Goal: Information Seeking & Learning: Learn about a topic

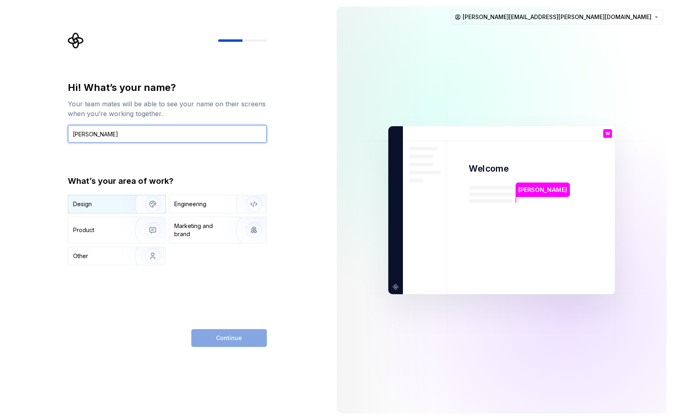
type input "[PERSON_NAME]"
click at [116, 198] on div "Design" at bounding box center [116, 204] width 97 height 18
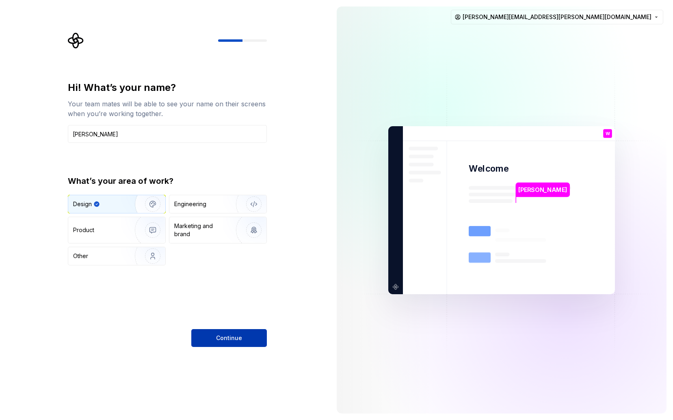
click at [225, 341] on span "Continue" at bounding box center [229, 338] width 26 height 8
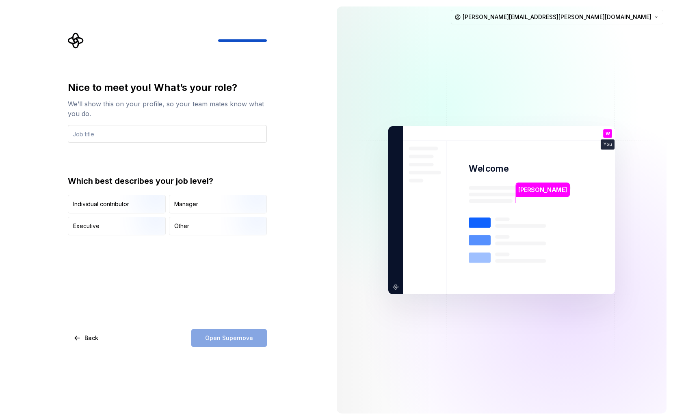
type input "P"
type input "Staff Product Designer"
click at [229, 181] on div "Which best describes your job level?" at bounding box center [167, 180] width 199 height 11
click at [126, 206] on img "button" at bounding box center [146, 214] width 52 height 54
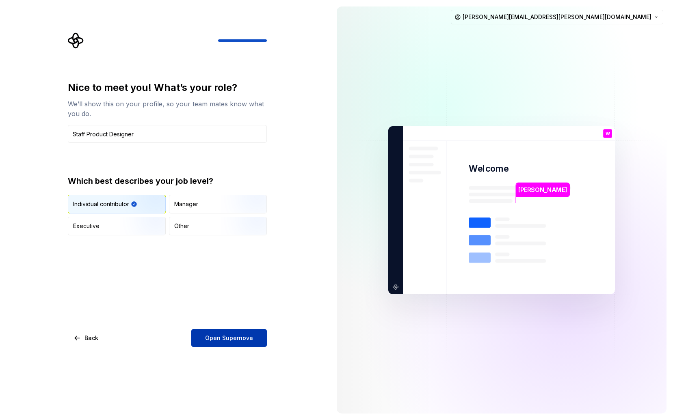
drag, startPoint x: 235, startPoint y: 349, endPoint x: 236, endPoint y: 341, distance: 8.2
click at [235, 349] on div "Nice to meet you! What’s your role? We’ll show this on your profile, so your te…" at bounding box center [165, 210] width 330 height 420
click at [236, 341] on span "Open Supernova" at bounding box center [229, 338] width 48 height 8
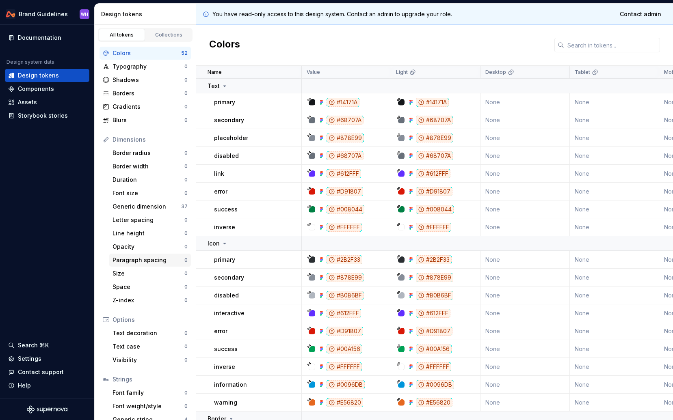
scroll to position [24, 0]
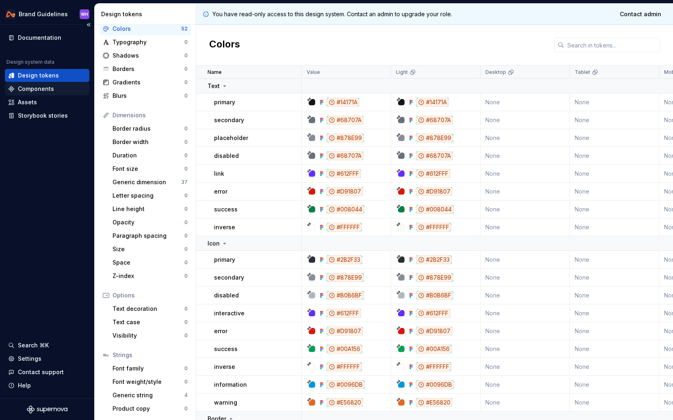
click at [33, 89] on div "Components" at bounding box center [36, 89] width 36 height 8
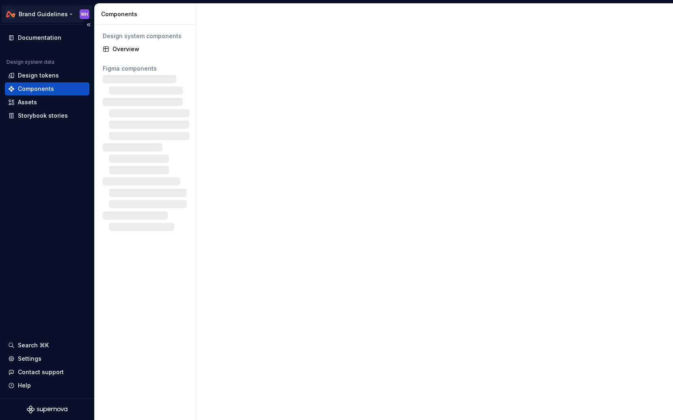
click at [42, 14] on html "Brand Guidelines WH Documentation Design system data Design tokens Components A…" at bounding box center [336, 210] width 673 height 420
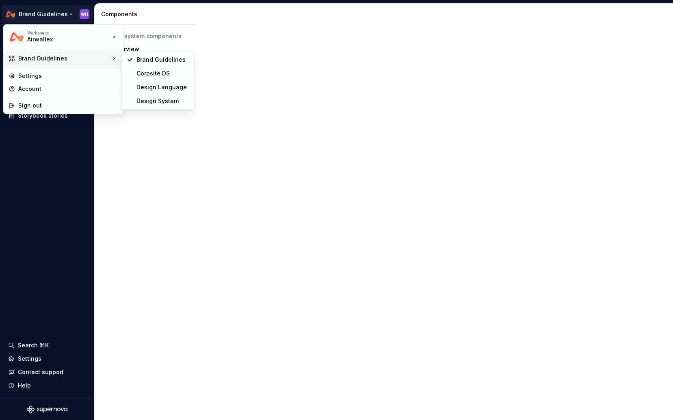
click at [41, 60] on div "Brand Guidelines" at bounding box center [64, 58] width 92 height 8
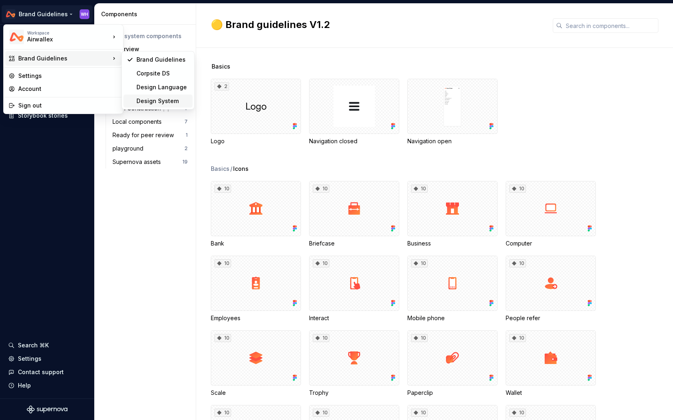
click at [163, 98] on div "Design System" at bounding box center [162, 101] width 53 height 8
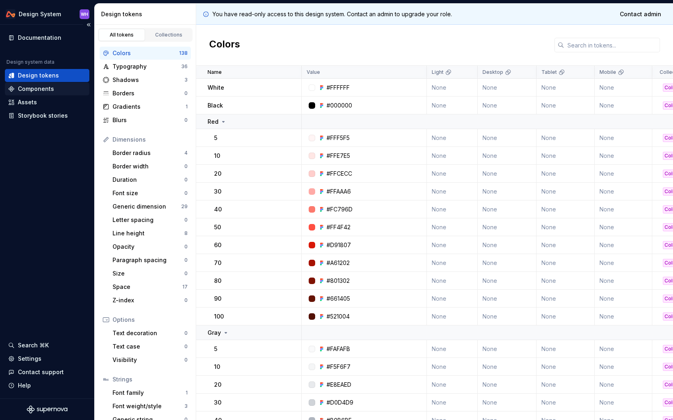
click at [46, 90] on div "Components" at bounding box center [36, 89] width 36 height 8
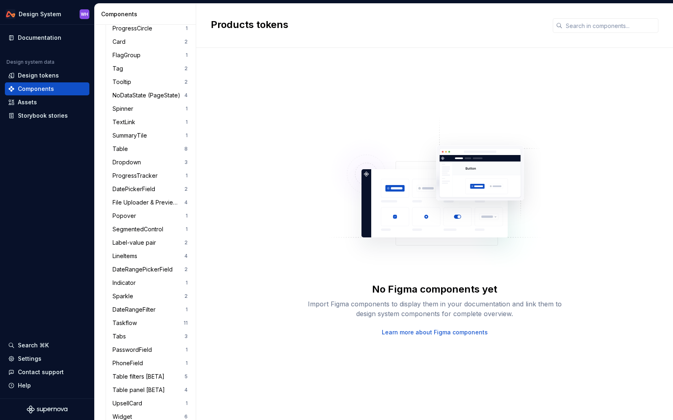
scroll to position [60, 0]
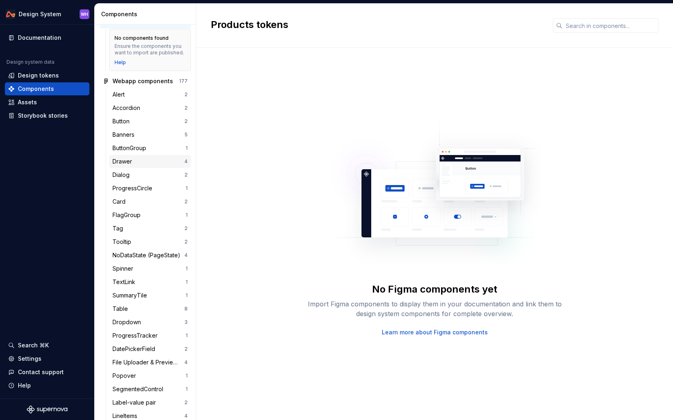
click at [147, 164] on div "Drawer" at bounding box center [148, 162] width 72 height 8
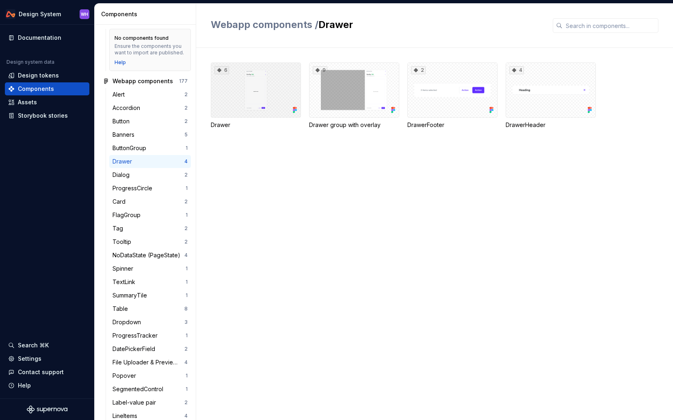
click at [255, 79] on div "6" at bounding box center [256, 90] width 90 height 55
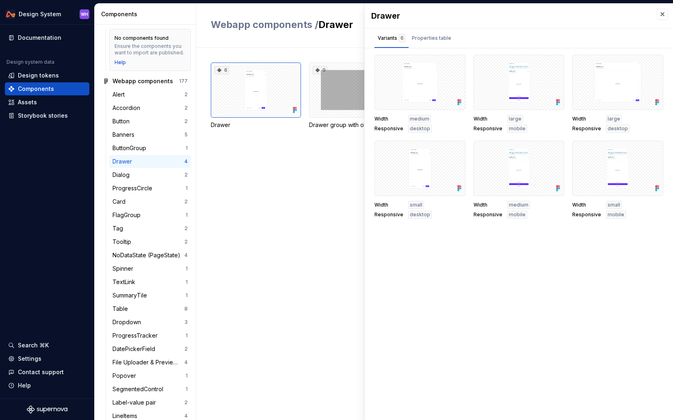
click at [276, 217] on div "6 Drawer 9 Drawer group with overlay 2 DrawerFooter 4 DrawerHeader" at bounding box center [442, 234] width 462 height 372
click at [662, 13] on button "button" at bounding box center [661, 14] width 11 height 11
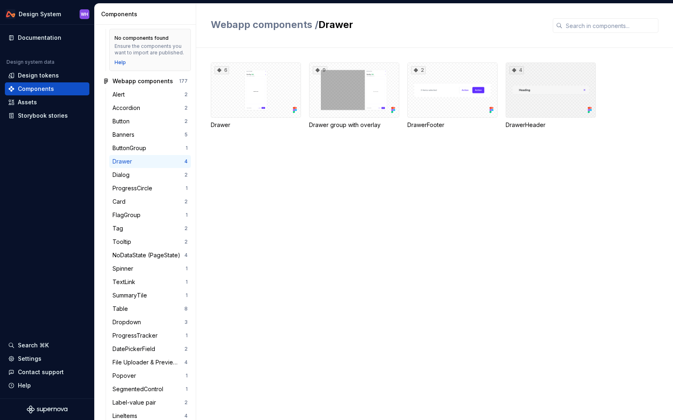
click at [560, 86] on div "4" at bounding box center [550, 90] width 90 height 55
